Goal: Information Seeking & Learning: Find specific fact

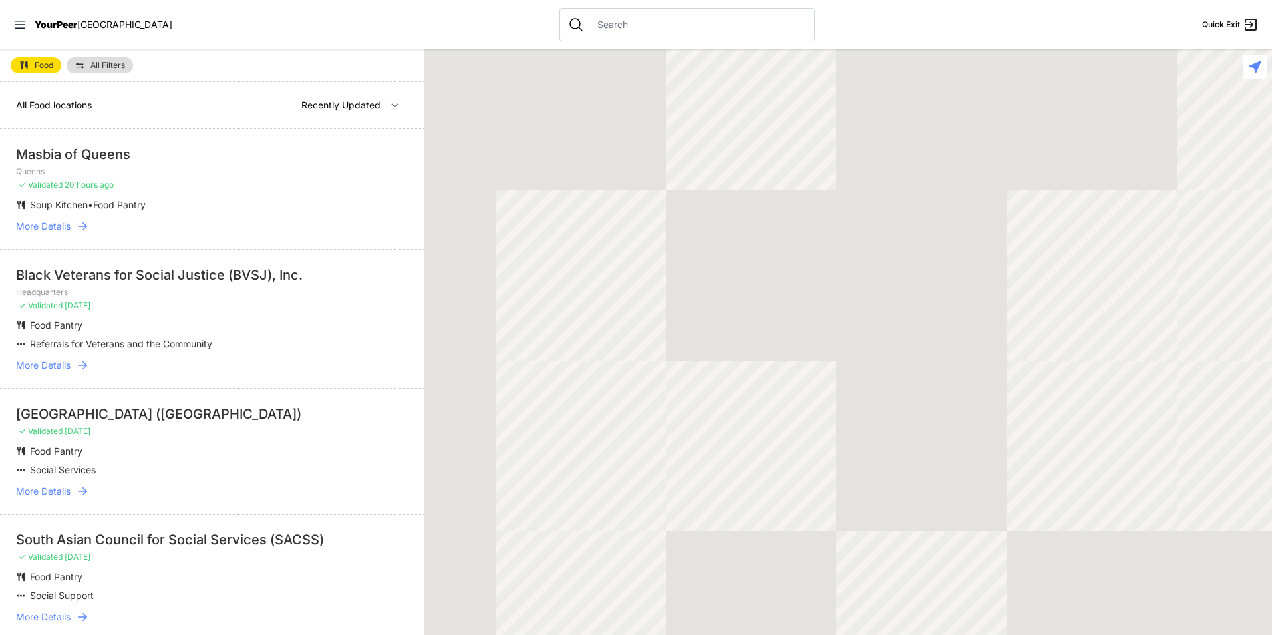
select select "nearby"
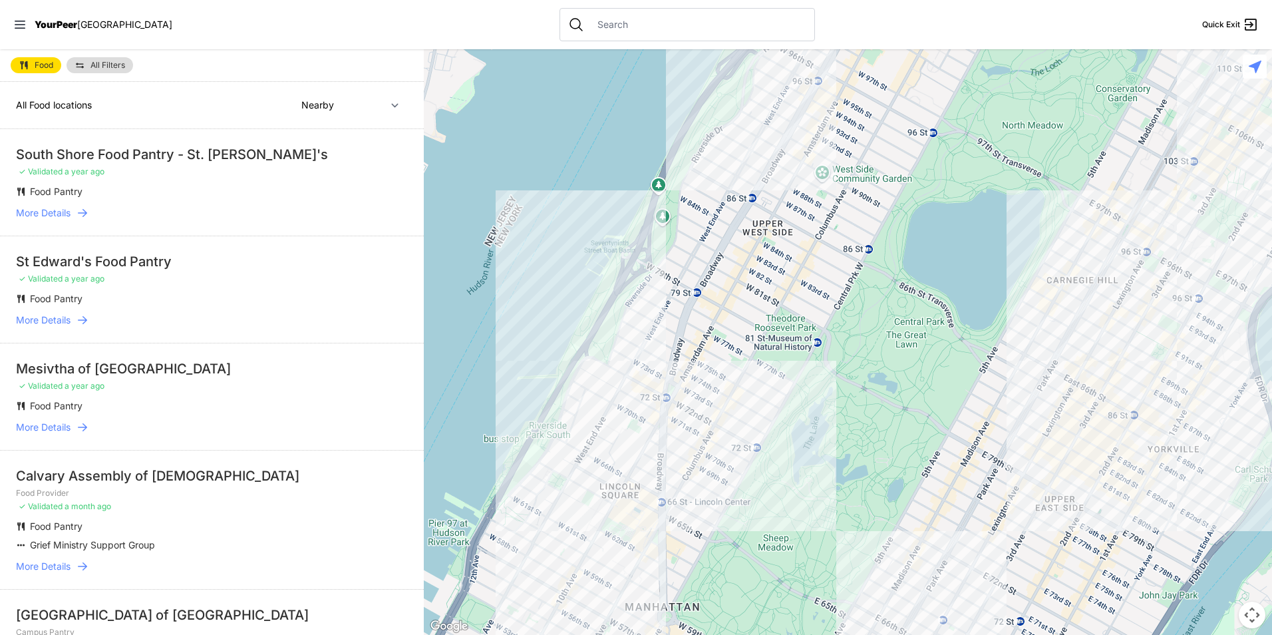
scroll to position [67, 0]
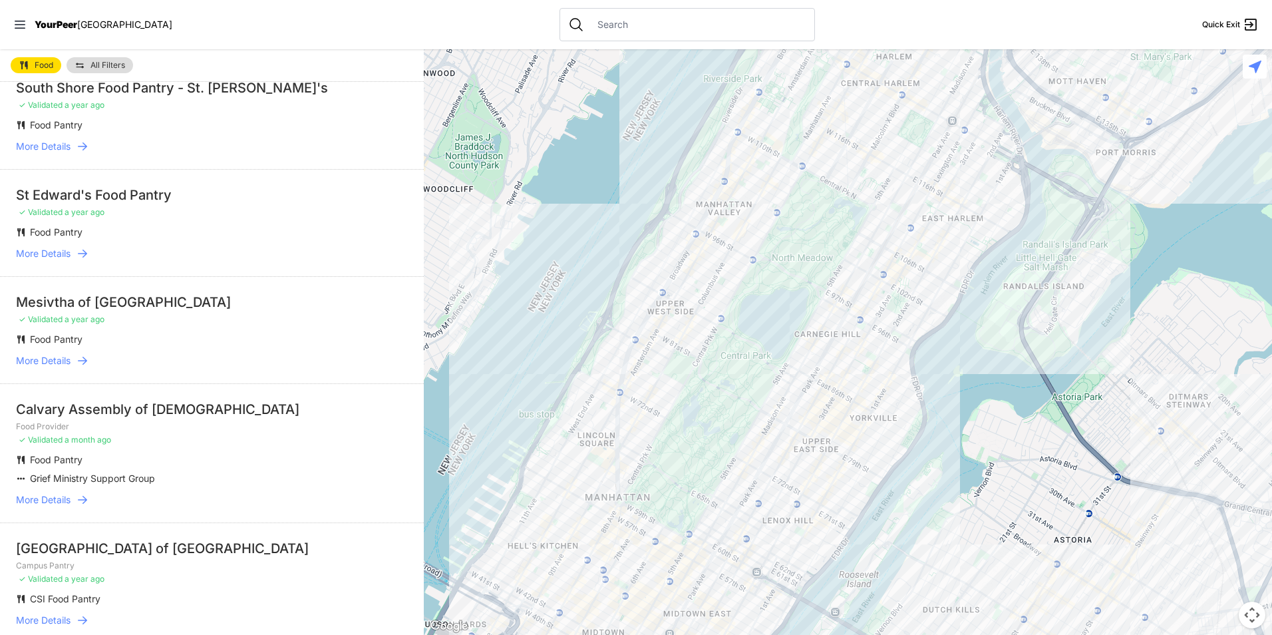
click at [39, 147] on span "More Details" at bounding box center [43, 146] width 55 height 13
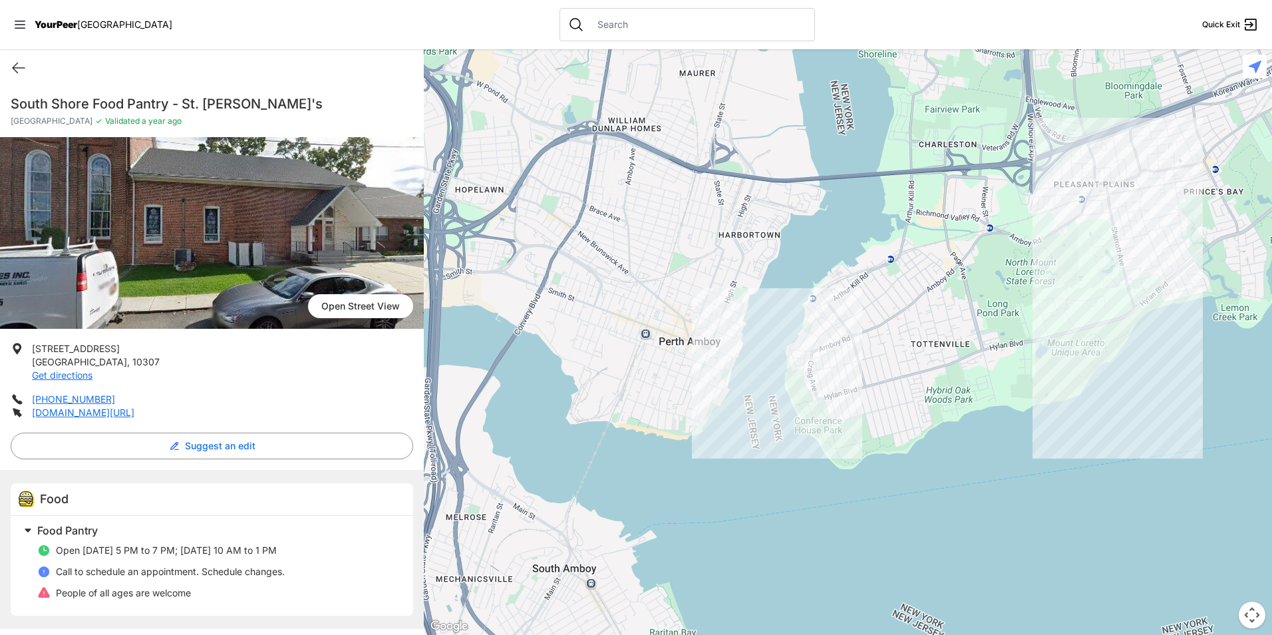
drag, startPoint x: 78, startPoint y: 0, endPoint x: 382, endPoint y: 392, distance: 496.1
click at [384, 395] on li "[PHONE_NUMBER]" at bounding box center [212, 399] width 403 height 13
click at [20, 63] on icon at bounding box center [19, 68] width 16 height 16
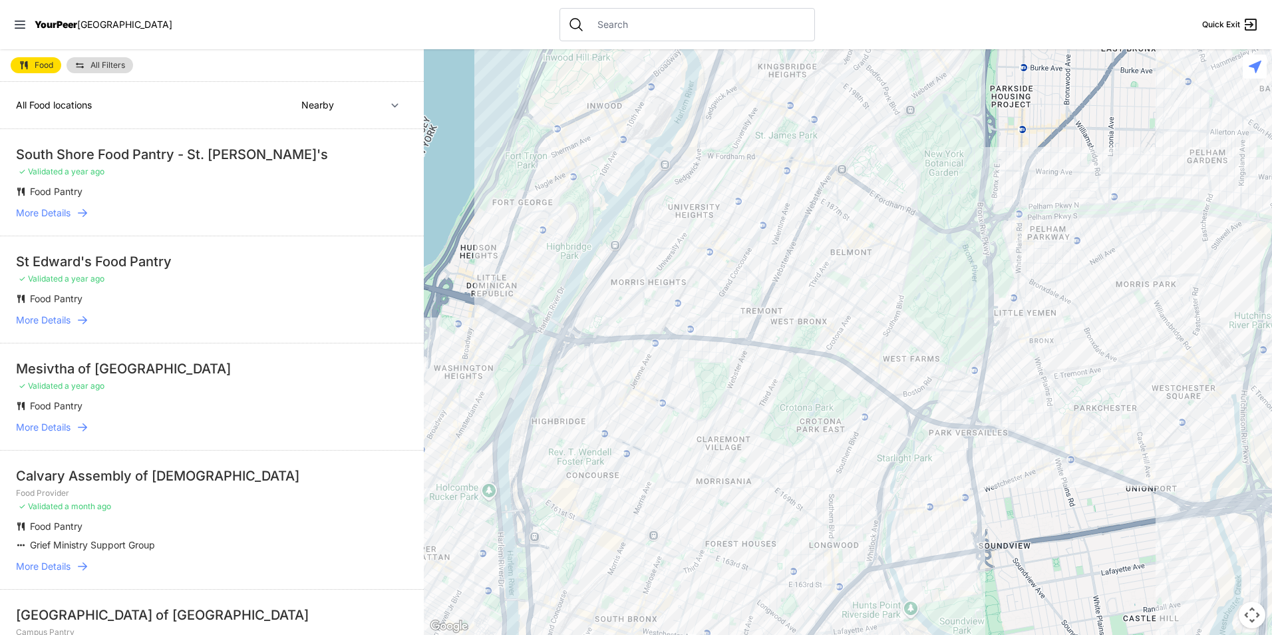
click at [853, 339] on div at bounding box center [848, 342] width 848 height 586
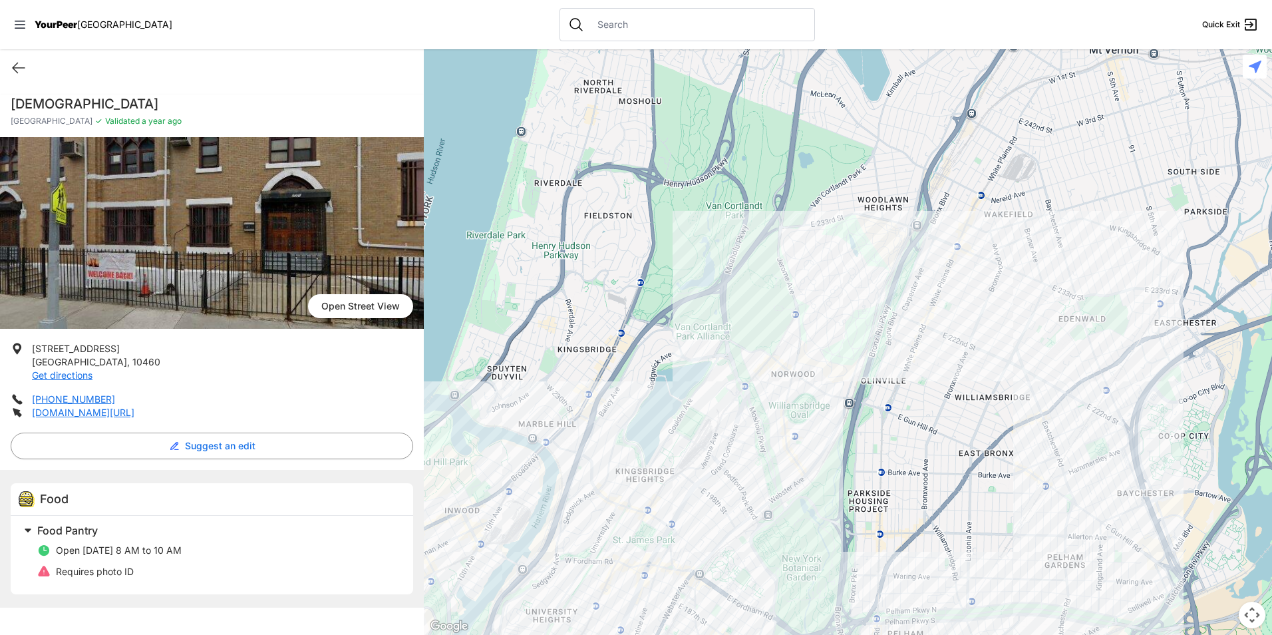
click at [622, 399] on div at bounding box center [848, 342] width 848 height 586
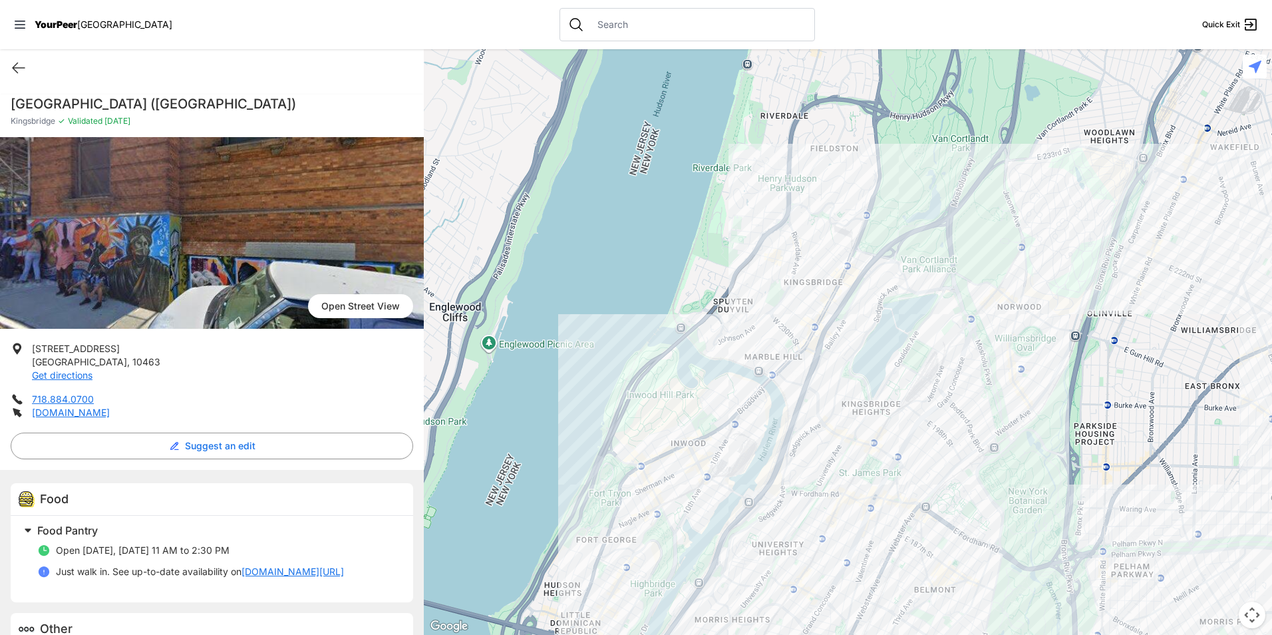
drag, startPoint x: 332, startPoint y: 109, endPoint x: -3, endPoint y: 105, distance: 334.8
click at [0, 105] on html "View map Close panel YourPeer [GEOGRAPHIC_DATA] Quick Exit Single Adult Familie…" at bounding box center [636, 317] width 1272 height 635
drag, startPoint x: -3, startPoint y: 105, endPoint x: 172, endPoint y: 102, distance: 175.0
drag, startPoint x: 102, startPoint y: 417, endPoint x: 34, endPoint y: 347, distance: 97.4
click at [34, 347] on ul "[STREET_ADDRESS] Get directions 718.884.0700 [DOMAIN_NAME]" at bounding box center [212, 380] width 403 height 77
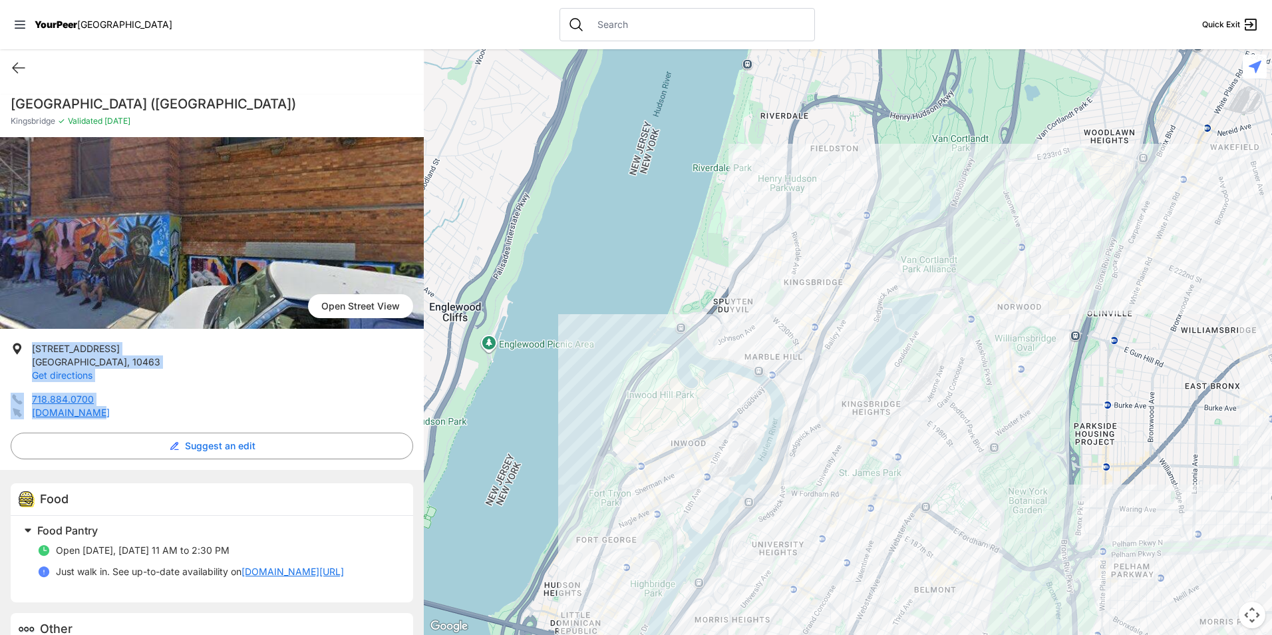
drag, startPoint x: 34, startPoint y: 347, endPoint x: 65, endPoint y: 373, distance: 39.7
copy ul "[STREET_ADDRESS] Get directions 718.884.0700 [DOMAIN_NAME]"
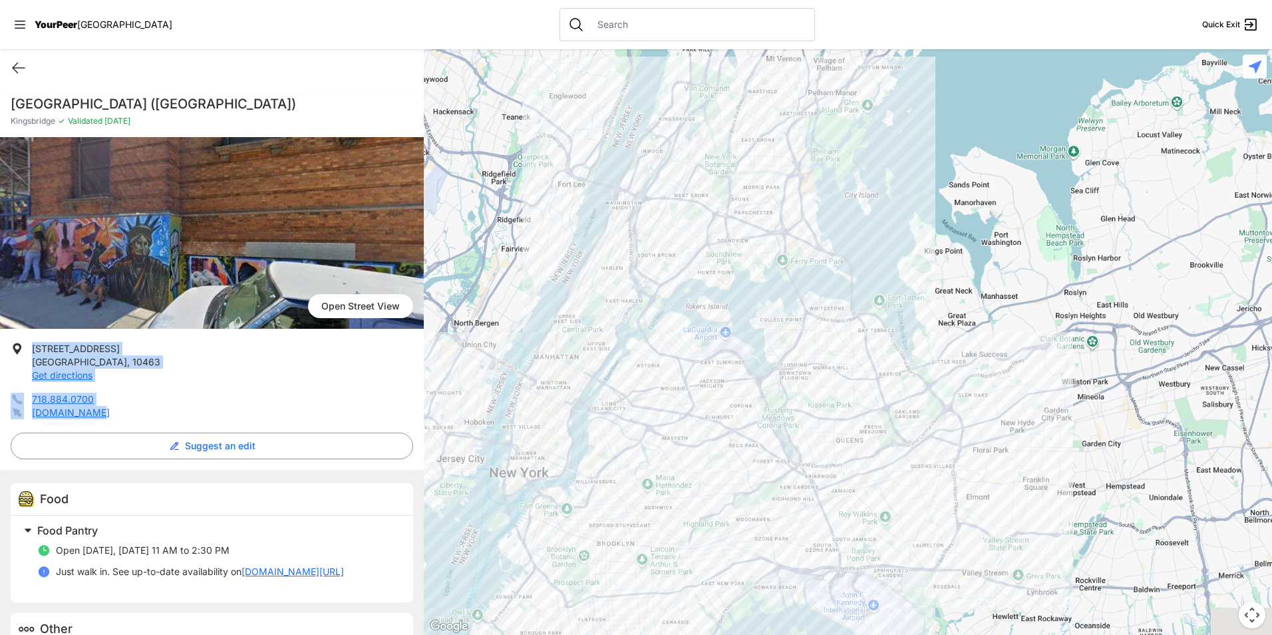
drag, startPoint x: 616, startPoint y: 542, endPoint x: 663, endPoint y: 188, distance: 356.5
click at [663, 188] on div at bounding box center [848, 342] width 848 height 586
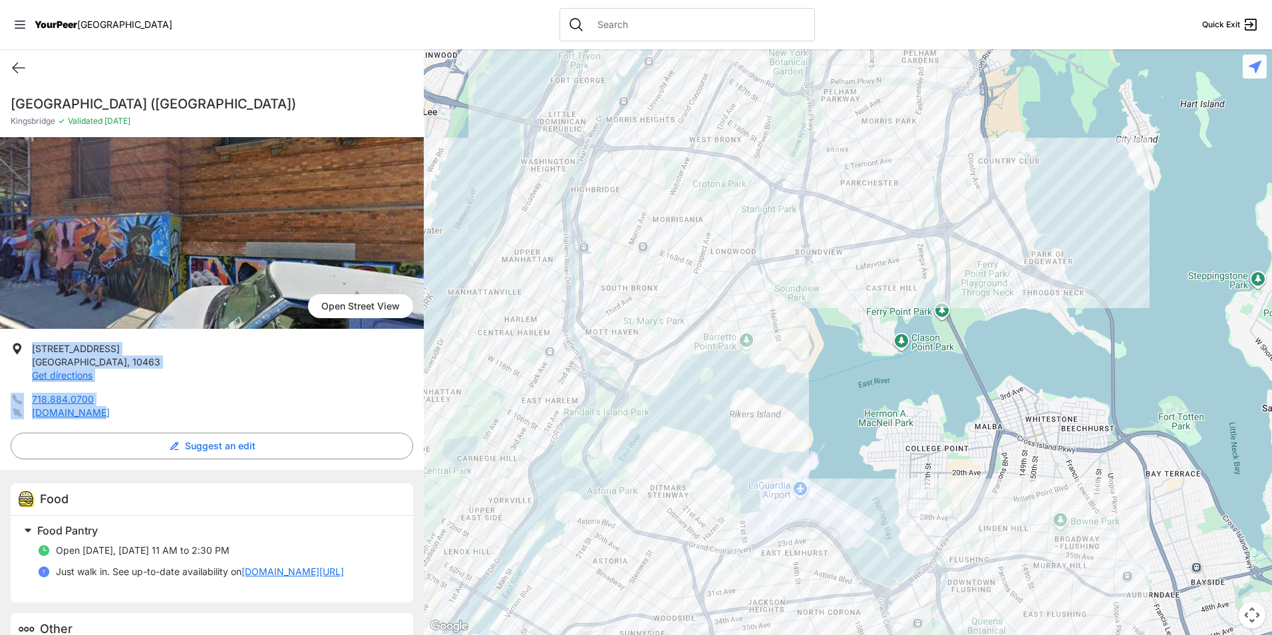
click at [635, 176] on div at bounding box center [848, 342] width 848 height 586
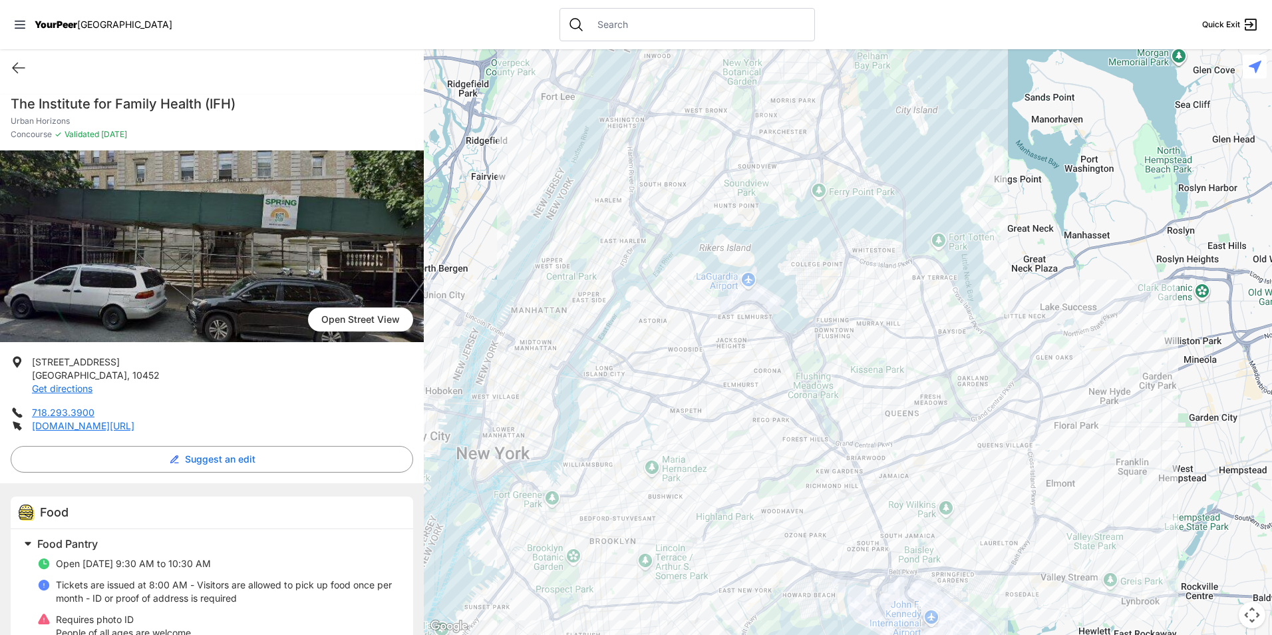
drag, startPoint x: 711, startPoint y: 411, endPoint x: 657, endPoint y: 186, distance: 230.7
click at [657, 186] on div at bounding box center [848, 342] width 848 height 586
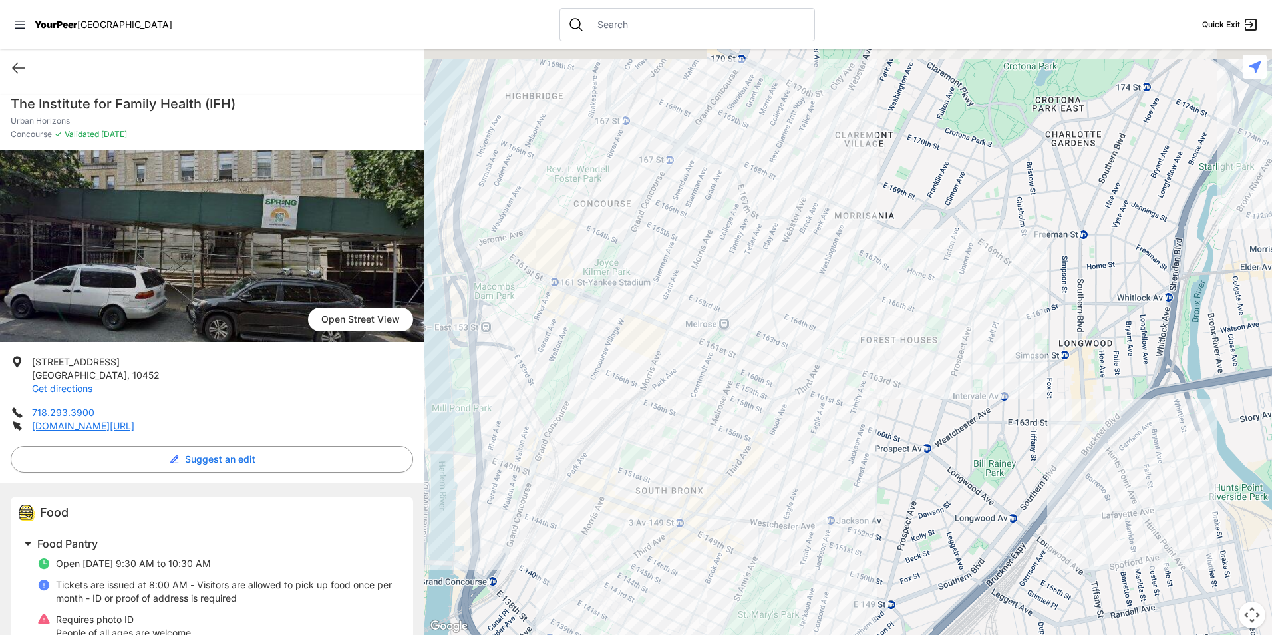
drag, startPoint x: 676, startPoint y: 200, endPoint x: 625, endPoint y: 401, distance: 208.0
click at [618, 406] on div at bounding box center [848, 342] width 848 height 586
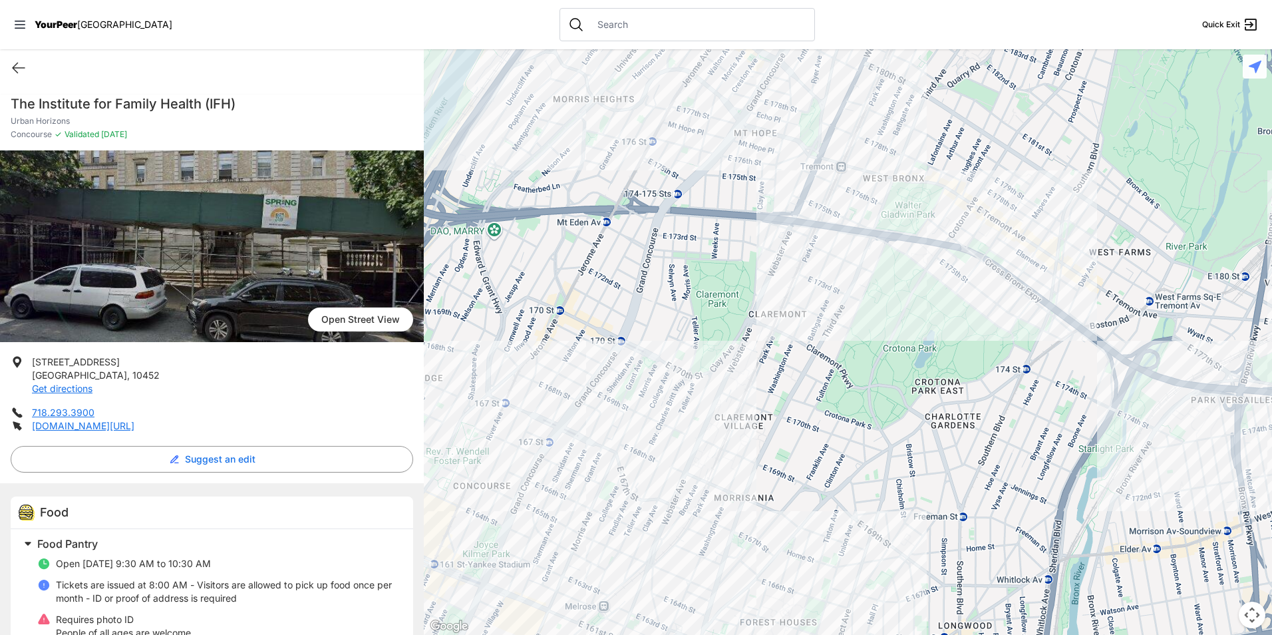
drag, startPoint x: 699, startPoint y: 275, endPoint x: 603, endPoint y: 507, distance: 251.5
click at [578, 560] on div at bounding box center [848, 342] width 848 height 586
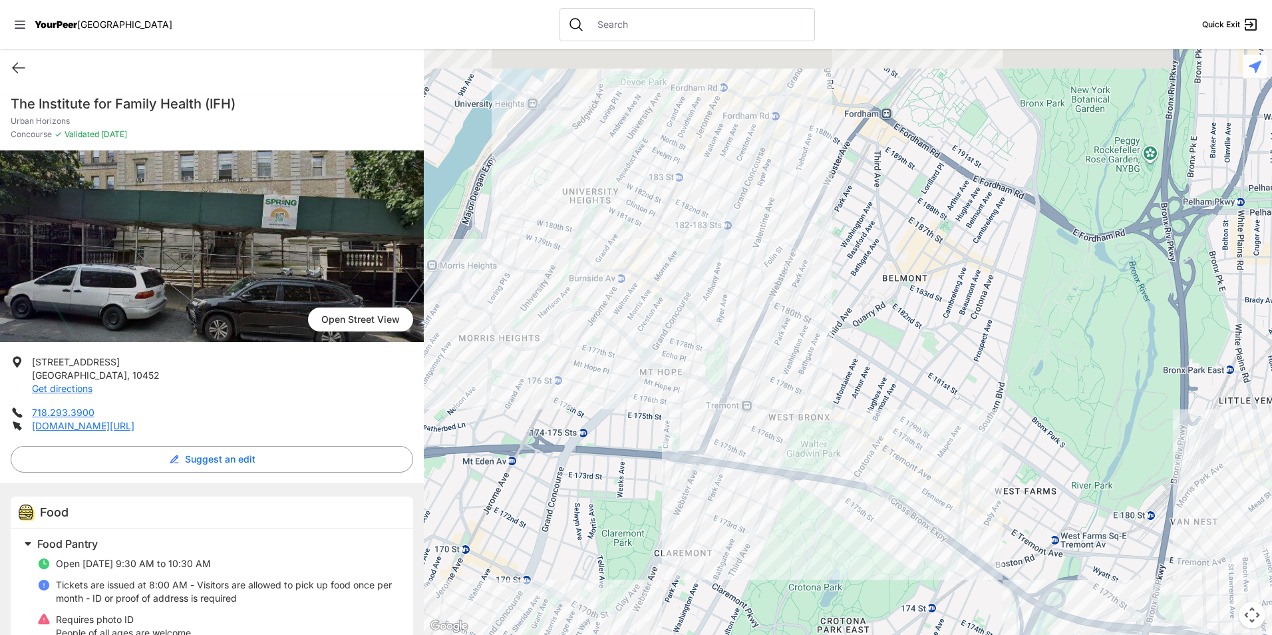
drag, startPoint x: 663, startPoint y: 295, endPoint x: 561, endPoint y: 534, distance: 259.3
click at [558, 543] on div at bounding box center [848, 342] width 848 height 586
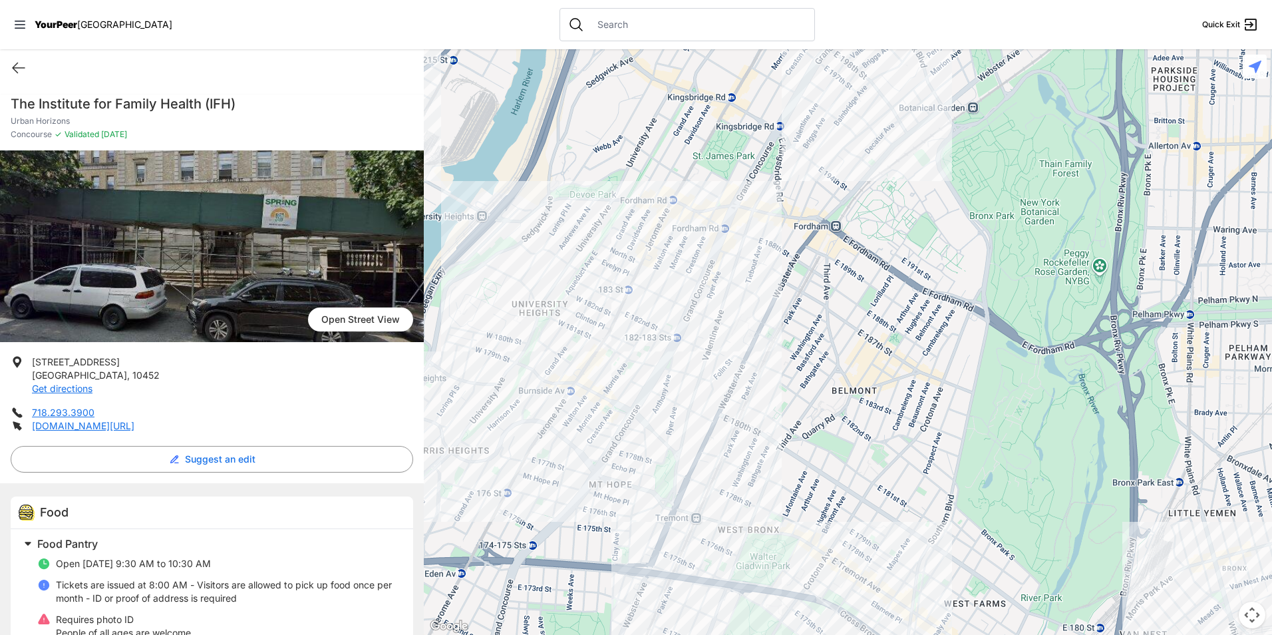
drag, startPoint x: 713, startPoint y: 238, endPoint x: 661, endPoint y: 392, distance: 162.5
click at [661, 392] on div at bounding box center [848, 342] width 848 height 586
click at [681, 252] on div at bounding box center [848, 342] width 848 height 586
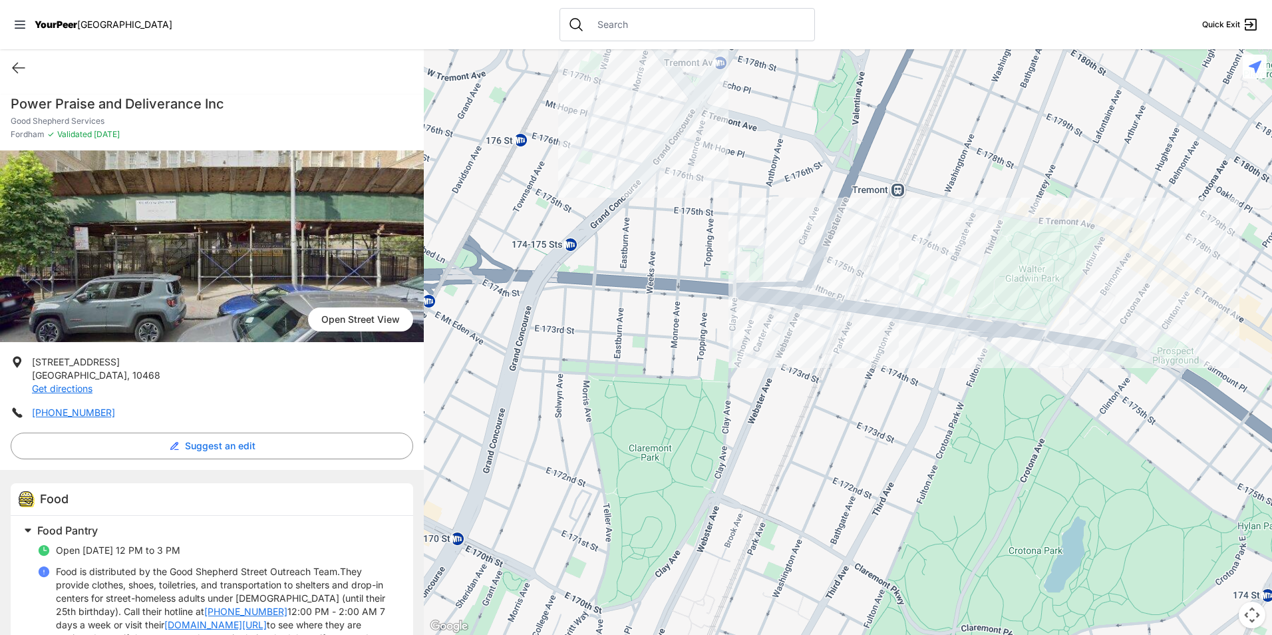
drag, startPoint x: 832, startPoint y: 377, endPoint x: 862, endPoint y: 669, distance: 293.7
click at [862, 634] on html "View map Close panel YourPeer [GEOGRAPHIC_DATA] Quick Exit Single Adult Familie…" at bounding box center [636, 317] width 1272 height 635
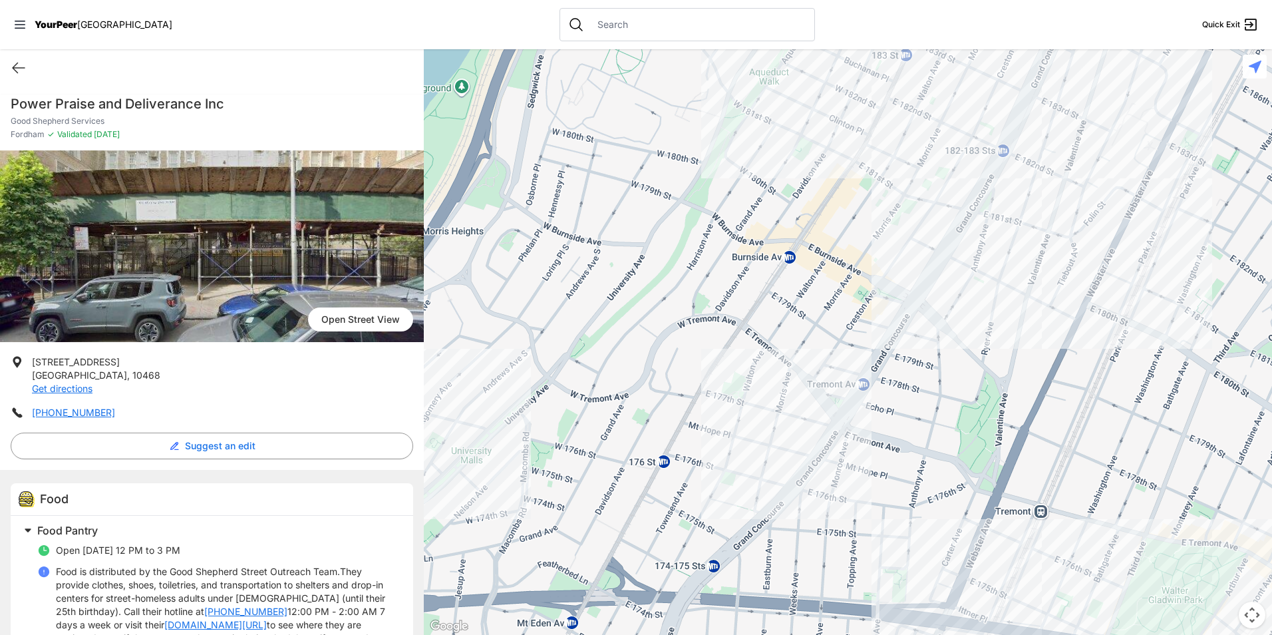
drag, startPoint x: 716, startPoint y: 339, endPoint x: 866, endPoint y: 669, distance: 361.8
click at [866, 634] on html "View map Close panel YourPeer [GEOGRAPHIC_DATA] Quick Exit Single Adult Familie…" at bounding box center [636, 317] width 1272 height 635
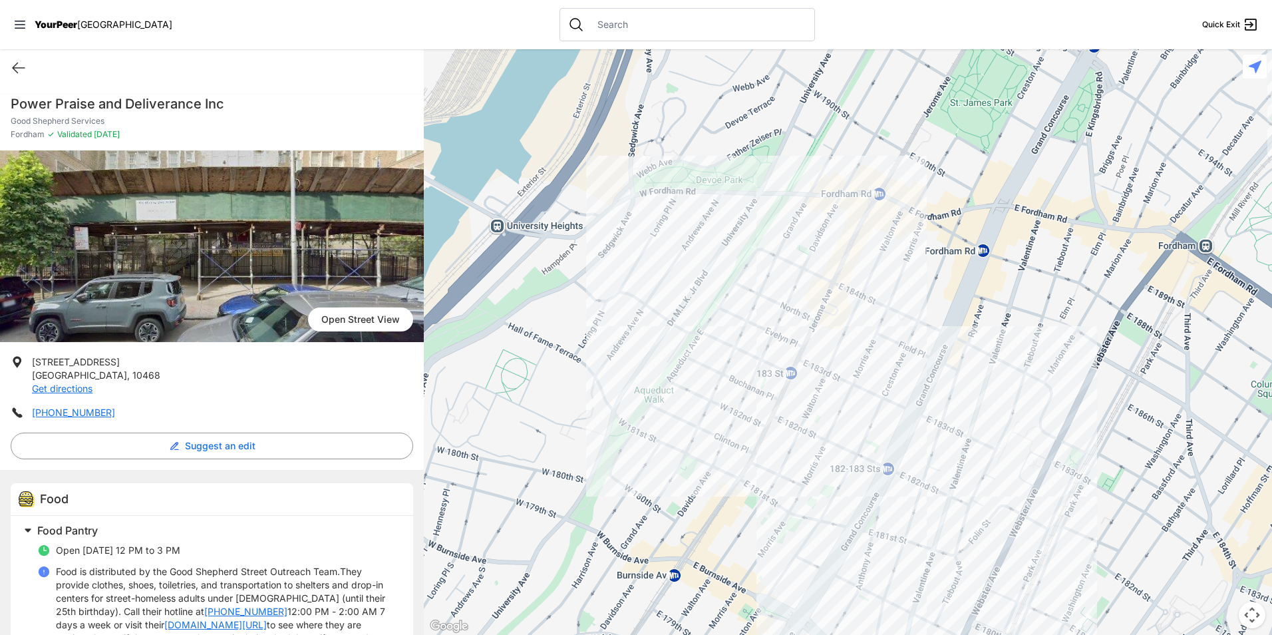
drag, startPoint x: 846, startPoint y: 226, endPoint x: 733, endPoint y: 550, distance: 342.6
click at [733, 550] on div at bounding box center [848, 342] width 848 height 586
click at [674, 463] on div at bounding box center [848, 342] width 848 height 586
click at [690, 472] on div at bounding box center [848, 342] width 848 height 586
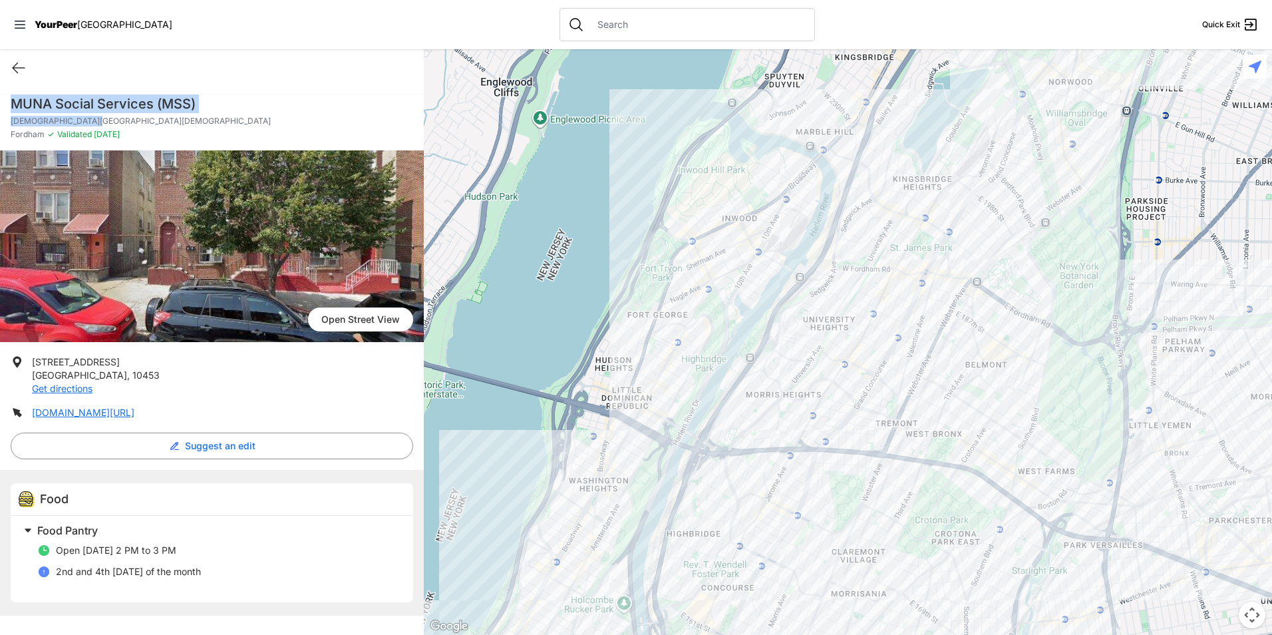
drag, startPoint x: 215, startPoint y: 113, endPoint x: -3, endPoint y: 92, distance: 218.6
click at [0, 92] on html "View map Close panel YourPeer [GEOGRAPHIC_DATA] Quick Exit Single Adult Familie…" at bounding box center [636, 317] width 1272 height 635
click at [220, 362] on li "[STREET_ADDRESS] Get directions" at bounding box center [212, 375] width 403 height 40
drag, startPoint x: 213, startPoint y: 108, endPoint x: -3, endPoint y: 58, distance: 221.3
click at [0, 58] on html "View map Close panel YourPeer [GEOGRAPHIC_DATA] Quick Exit Single Adult Familie…" at bounding box center [636, 317] width 1272 height 635
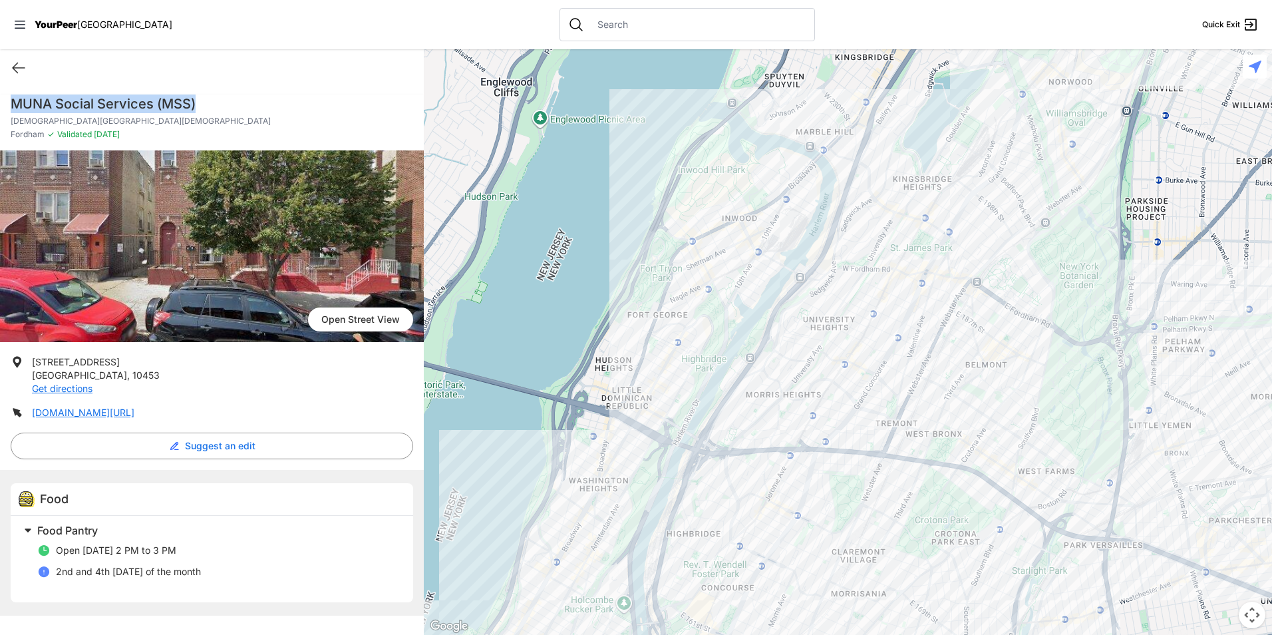
drag, startPoint x: -3, startPoint y: 58, endPoint x: 160, endPoint y: 94, distance: 167.1
copy h1 "MUNA Social Services (MSS)"
click at [310, 542] on div "Open [DATE] 2 PM to 3 PM 2nd and 4th [DATE] of the month" at bounding box center [217, 564] width 360 height 53
drag, startPoint x: 105, startPoint y: 373, endPoint x: 35, endPoint y: 365, distance: 71.0
click at [35, 365] on p "[STREET_ADDRESS] Get directions" at bounding box center [96, 375] width 128 height 40
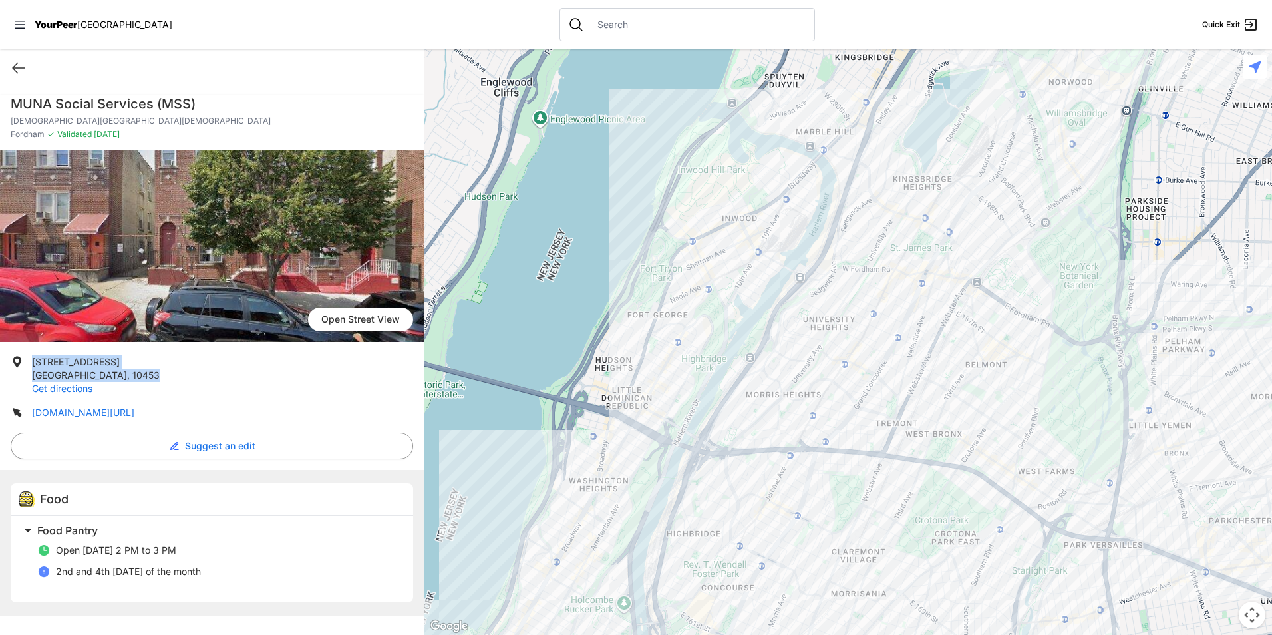
drag, startPoint x: 35, startPoint y: 365, endPoint x: 63, endPoint y: 371, distance: 28.5
copy p "[STREET_ADDRESS]"
click at [648, 193] on div at bounding box center [848, 342] width 848 height 586
drag, startPoint x: 229, startPoint y: 570, endPoint x: 36, endPoint y: 537, distance: 195.7
click at [36, 537] on div "Food Pantry Open [DATE] 2 PM to 3 PM 2nd and 4th [DATE] of the month" at bounding box center [212, 559] width 403 height 87
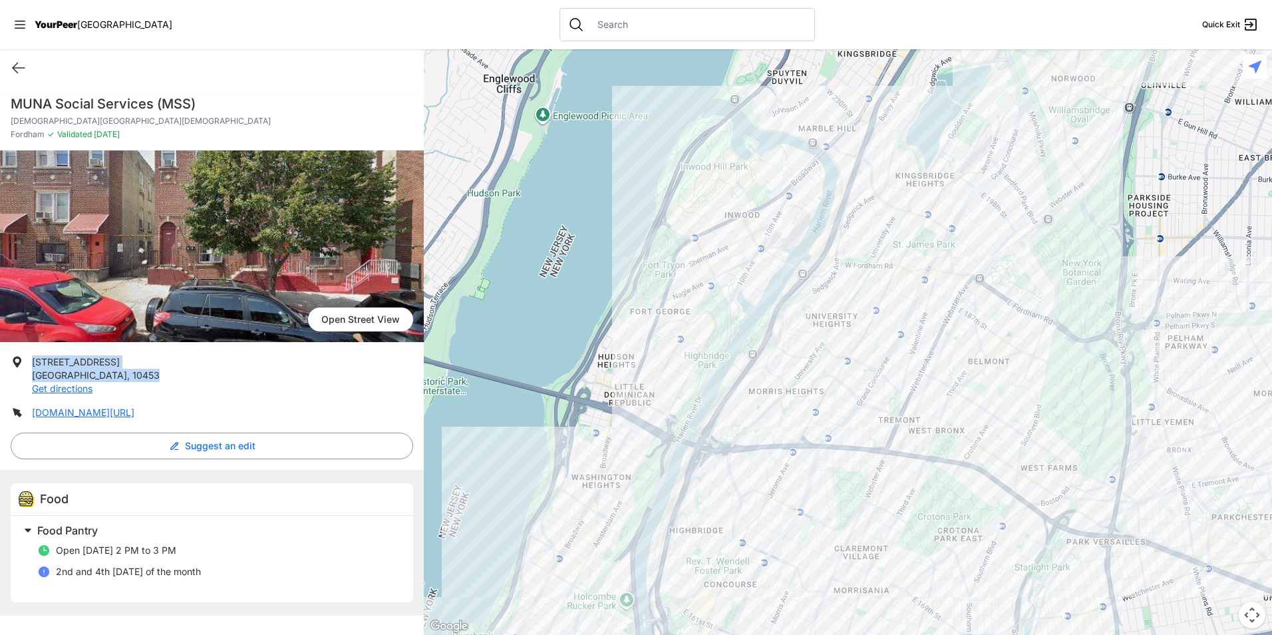
drag, startPoint x: 36, startPoint y: 537, endPoint x: 101, endPoint y: 533, distance: 65.3
copy div "Food Pantry Open [DATE] 2 PM to 3 PM 2nd and 4th [DATE] of the month"
click at [578, 417] on div at bounding box center [848, 342] width 848 height 586
click at [22, 67] on icon at bounding box center [19, 68] width 16 height 16
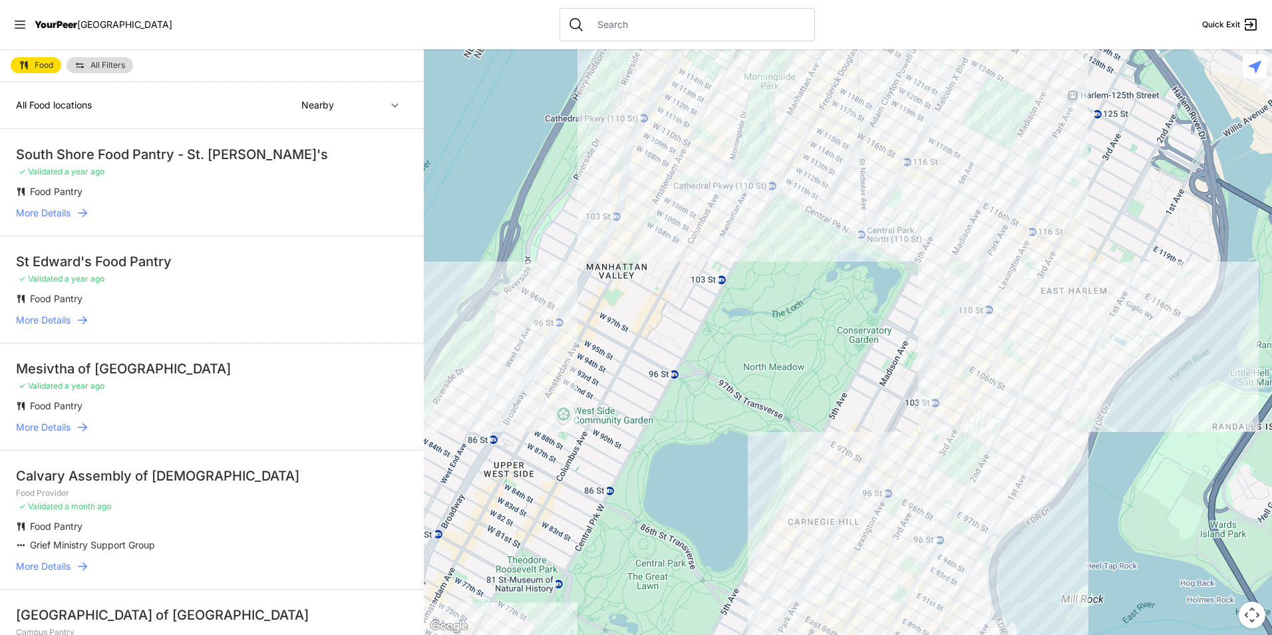
drag, startPoint x: 844, startPoint y: 338, endPoint x: 630, endPoint y: 516, distance: 278.8
click at [630, 516] on div at bounding box center [848, 342] width 848 height 586
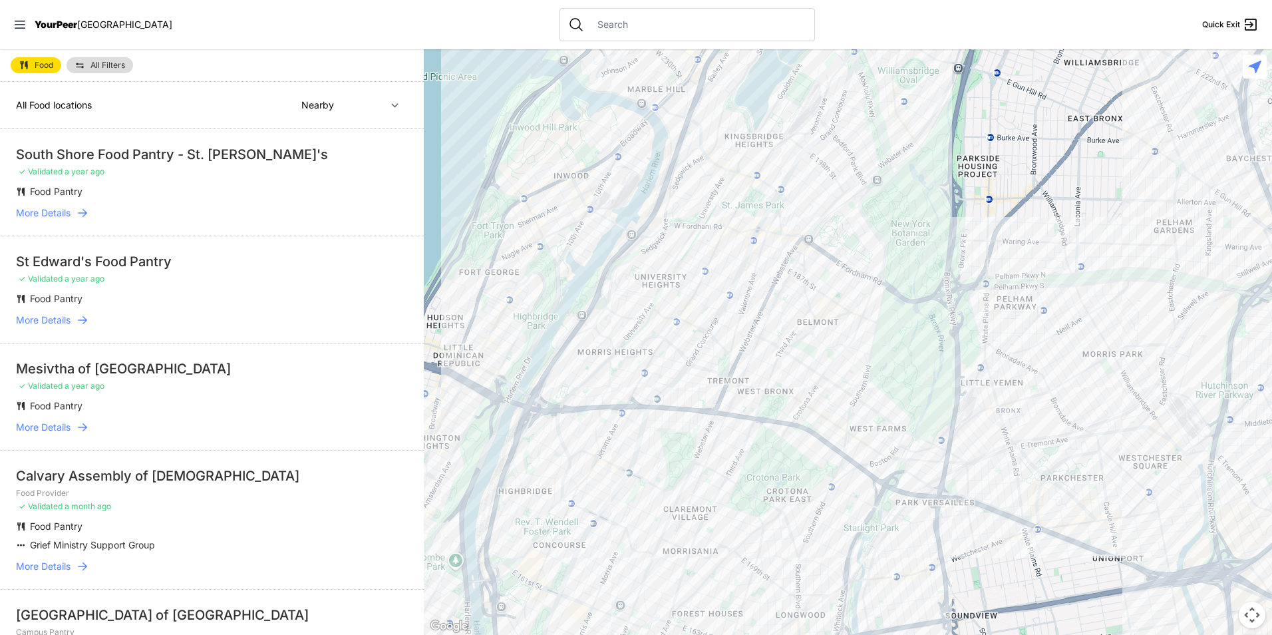
drag, startPoint x: 863, startPoint y: 222, endPoint x: 629, endPoint y: 518, distance: 377.6
click at [629, 518] on div at bounding box center [848, 342] width 848 height 586
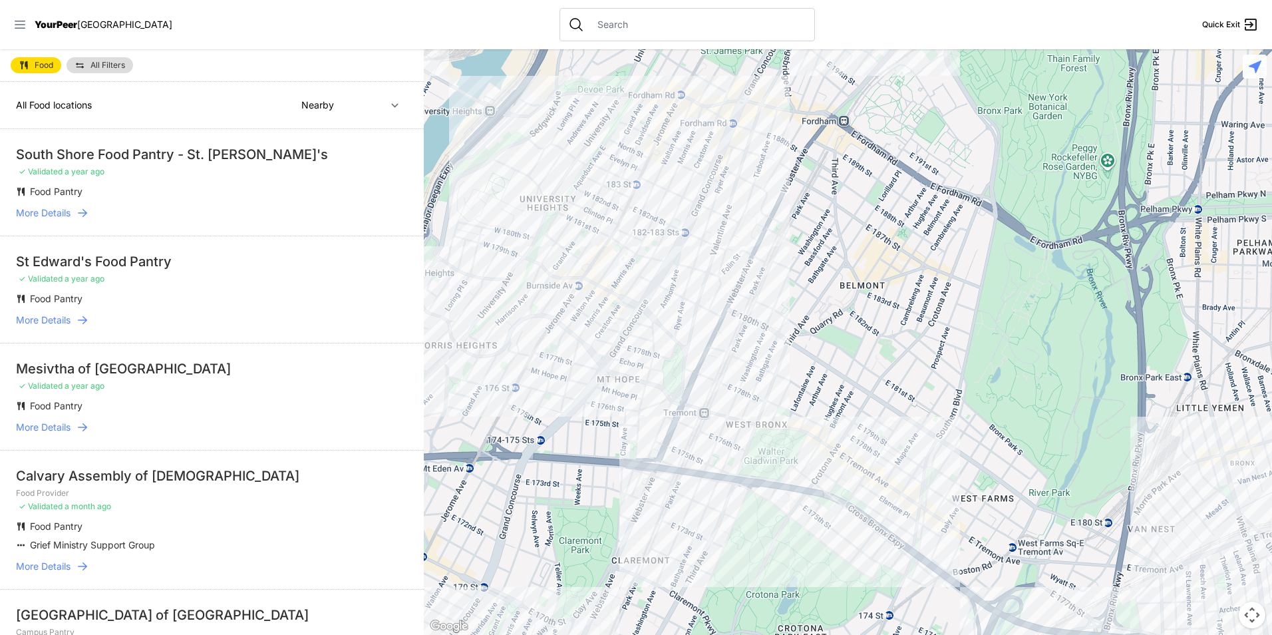
click at [26, 30] on icon at bounding box center [19, 24] width 13 height 13
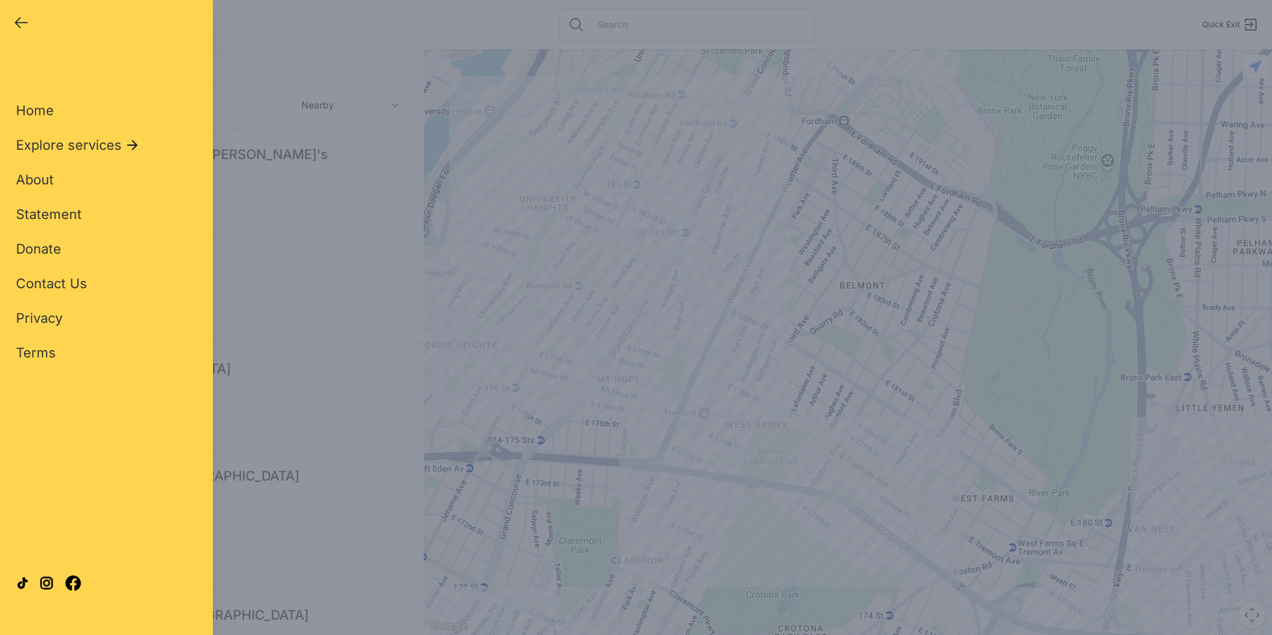
click at [430, 343] on div "Close panel YourPeer [GEOGRAPHIC_DATA] Quick Exit Single Adult Families Soup Ki…" at bounding box center [636, 317] width 1272 height 635
click at [753, 359] on div "Close panel YourPeer [GEOGRAPHIC_DATA] Quick Exit Single Adult Families Soup Ki…" at bounding box center [636, 317] width 1272 height 635
click at [339, 413] on div "Close panel YourPeer [GEOGRAPHIC_DATA] Quick Exit Single Adult Families Soup Ki…" at bounding box center [636, 317] width 1272 height 635
